Goal: Download file/media

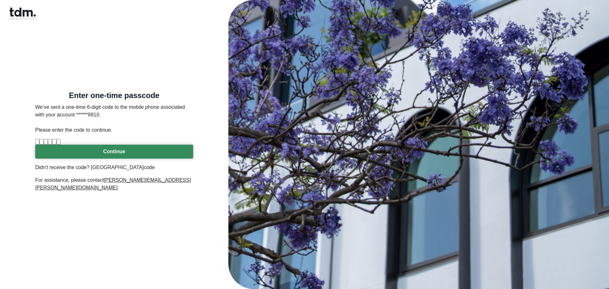
type input "*"
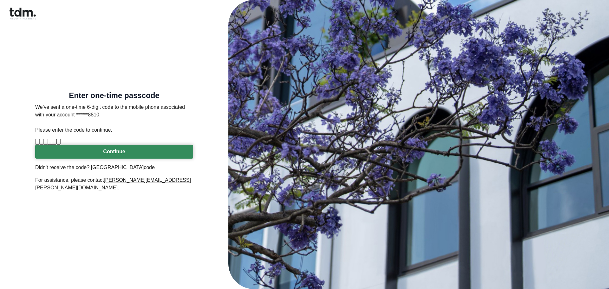
type input "*"
click at [151, 159] on button "Continue" at bounding box center [114, 152] width 158 height 14
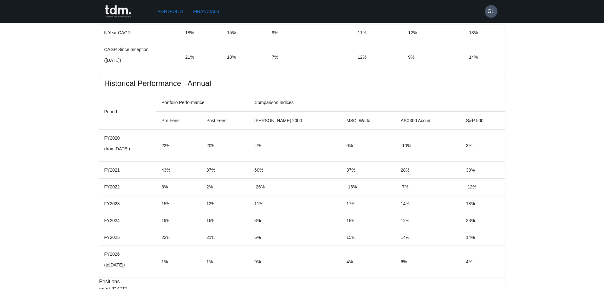
scroll to position [500, 0]
click at [203, 9] on link "Financials" at bounding box center [206, 12] width 31 height 12
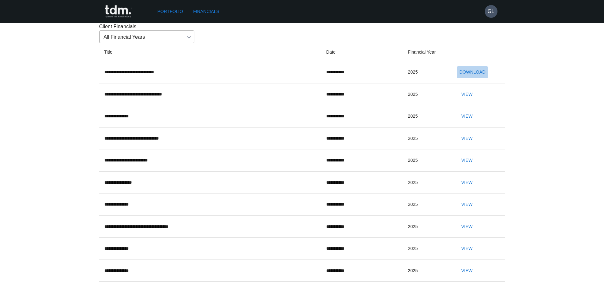
click at [468, 78] on button "Download" at bounding box center [472, 72] width 31 height 12
